Goal: Information Seeking & Learning: Learn about a topic

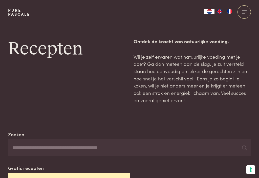
click at [69, 149] on input "Zoeken" at bounding box center [129, 147] width 242 height 17
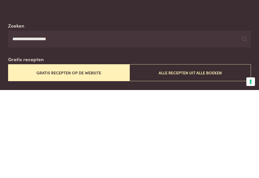
scroll to position [21, 0]
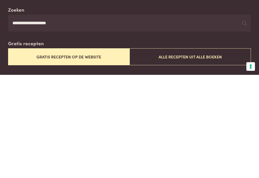
type input "**********"
click at [243, 122] on div at bounding box center [244, 126] width 5 height 8
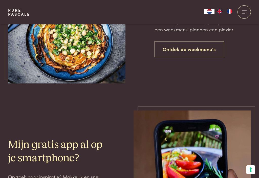
scroll to position [384, 0]
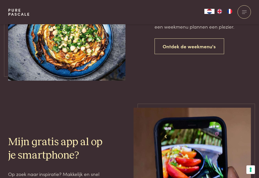
click at [196, 43] on link "Ontdek de weekmenu's" at bounding box center [189, 46] width 70 height 16
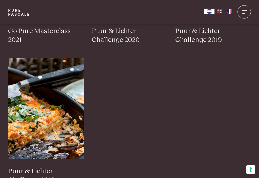
scroll to position [515, 0]
click at [47, 121] on img at bounding box center [45, 108] width 75 height 101
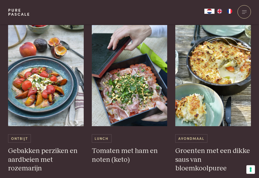
scroll to position [567, 0]
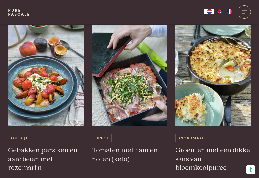
click at [200, 158] on h3 "Groenten met een dikke saus van bloemkoolpuree" at bounding box center [212, 159] width 75 height 26
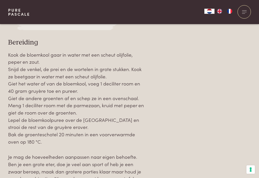
scroll to position [565, 0]
